Goal: Information Seeking & Learning: Learn about a topic

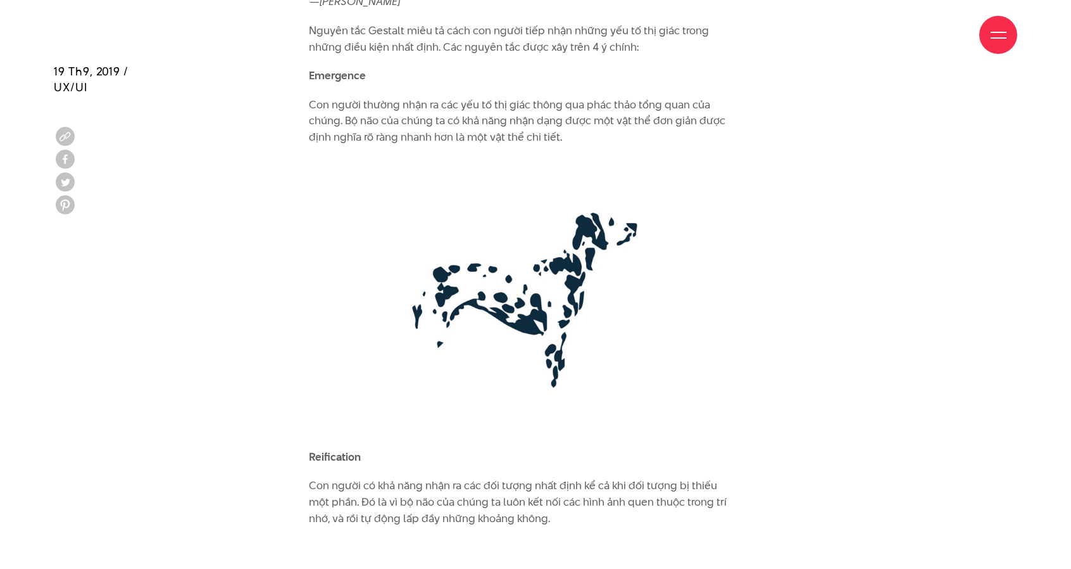
scroll to position [2266, 0]
click at [351, 60] on div "Giới thiệu Dự án Dịch vụ Góc nhìn Liên hệ" at bounding box center [536, 35] width 964 height 70
click at [339, 59] on div "Giới thiệu Dự án Dịch vụ Góc nhìn Liên hệ" at bounding box center [536, 35] width 964 height 70
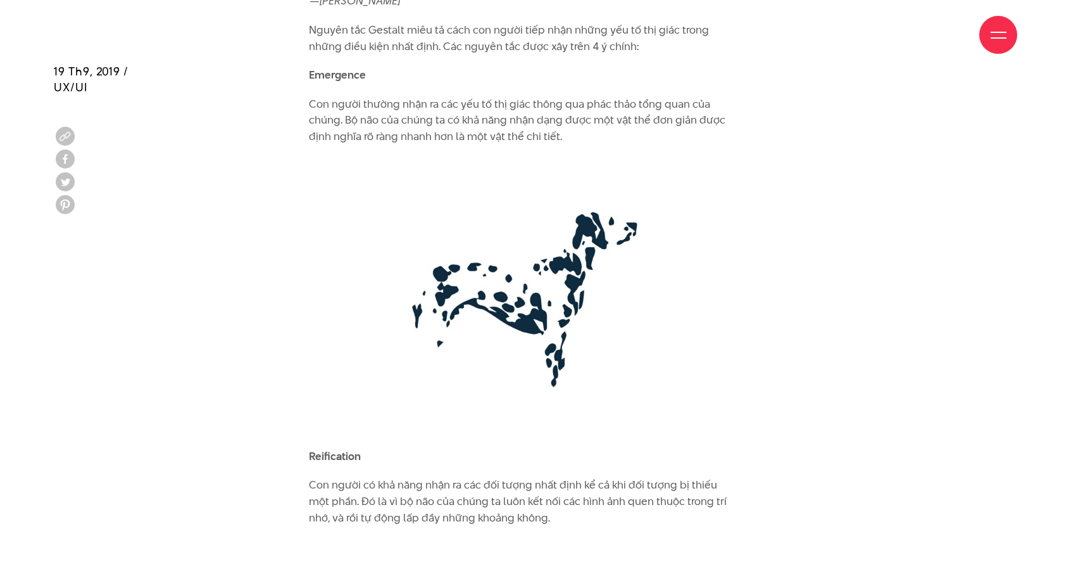
click at [339, 59] on div "Giới thiệu Dự án Dịch vụ Góc nhìn Liên hệ" at bounding box center [536, 35] width 964 height 70
click at [342, 54] on div "Giới thiệu Dự án Dịch vụ Góc nhìn Liên hệ" at bounding box center [536, 35] width 964 height 70
drag, startPoint x: 371, startPoint y: 53, endPoint x: 286, endPoint y: 55, distance: 84.9
click at [286, 55] on div "Giới thiệu Dự án Dịch vụ Góc nhìn Liên hệ" at bounding box center [536, 35] width 964 height 70
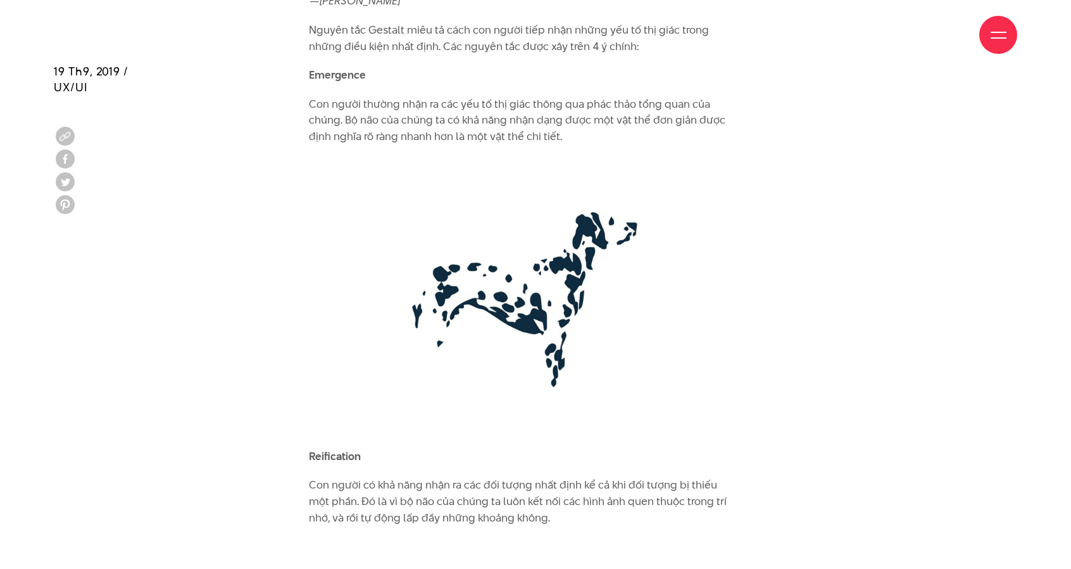
drag, startPoint x: 302, startPoint y: 129, endPoint x: 291, endPoint y: 6, distance: 123.4
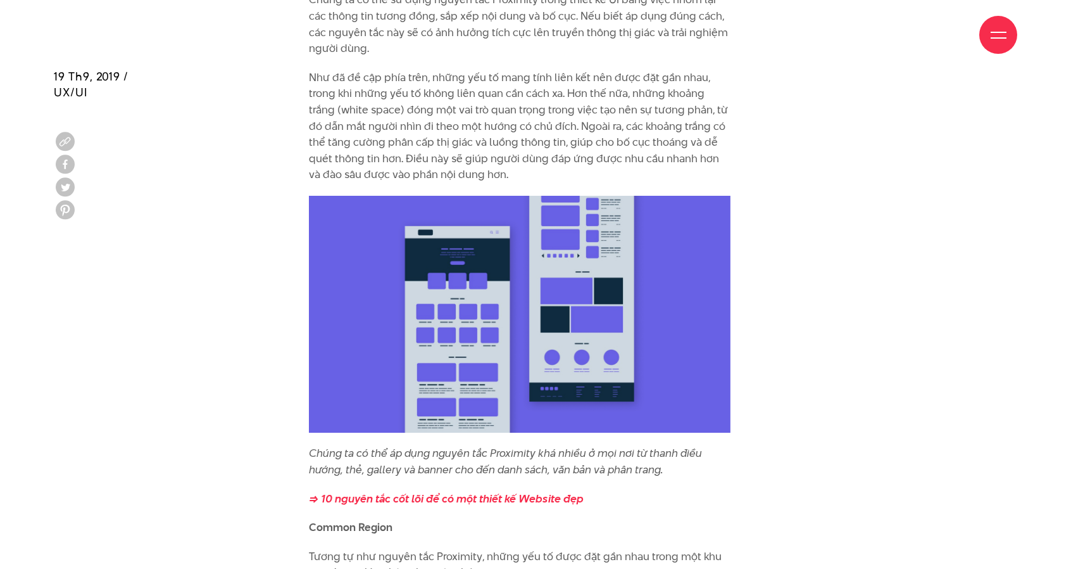
scroll to position [4357, 0]
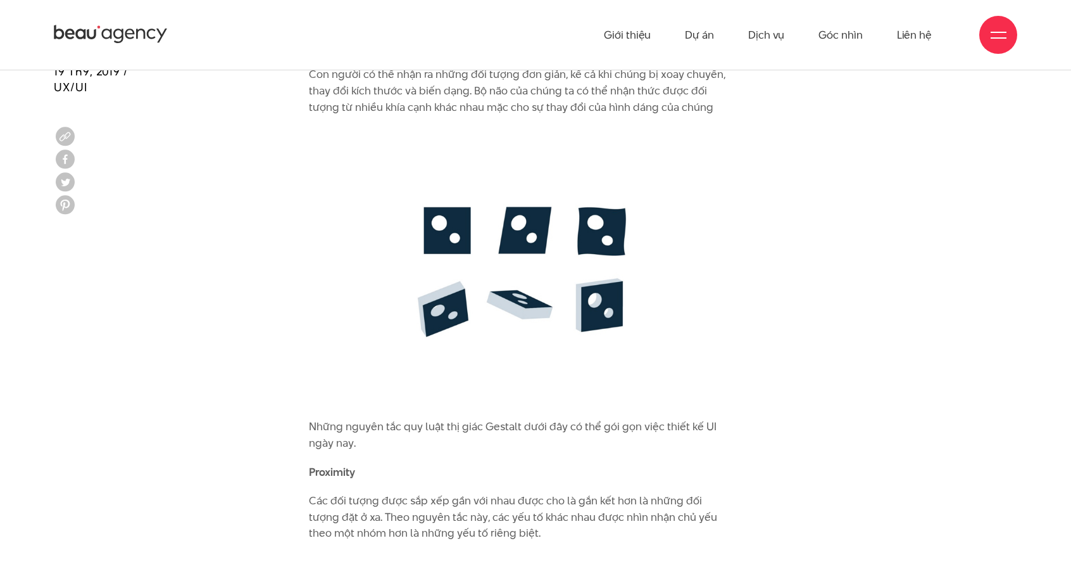
scroll to position [3455, 0]
click at [432, 196] on img at bounding box center [520, 266] width 422 height 278
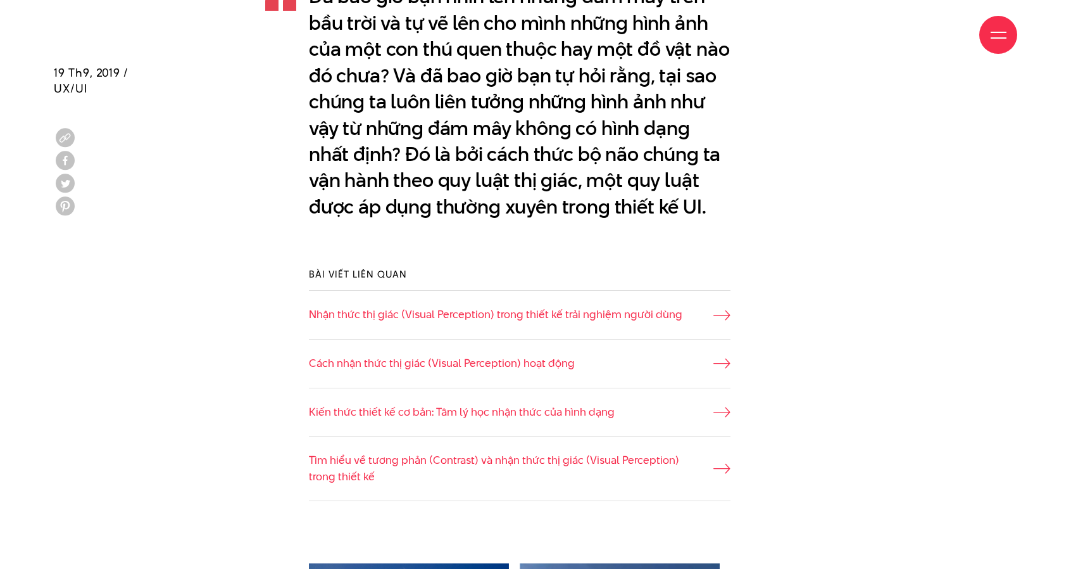
scroll to position [950, 0]
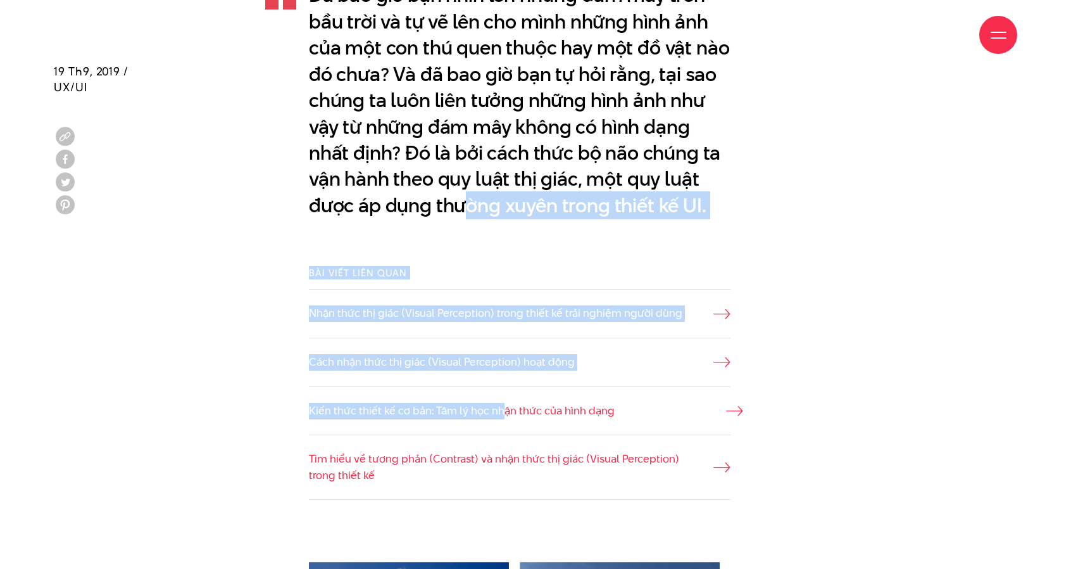
drag, startPoint x: 472, startPoint y: 230, endPoint x: 532, endPoint y: 406, distance: 186.0
click at [589, 246] on div "Đã bao giờ bạn nhìn lên những đám mây trên bầu trời và tự vẽ lên cho mình những…" at bounding box center [536, 100] width 498 height 293
